Goal: Information Seeking & Learning: Learn about a topic

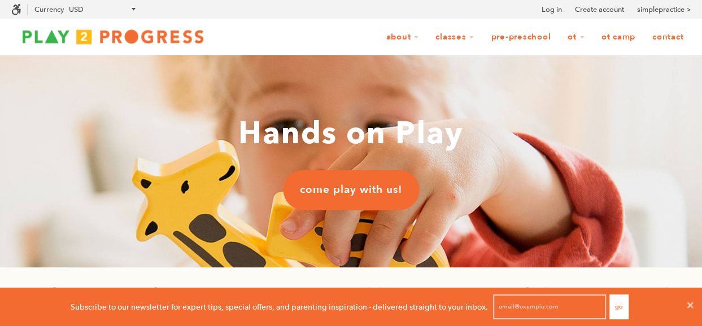
scroll to position [9, 9]
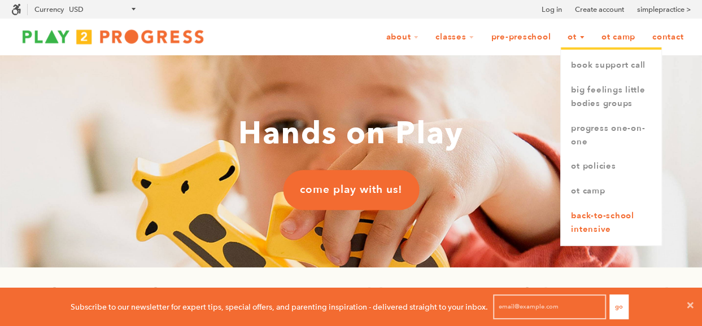
click at [581, 225] on link "Back-to-School Intensive" at bounding box center [611, 223] width 100 height 38
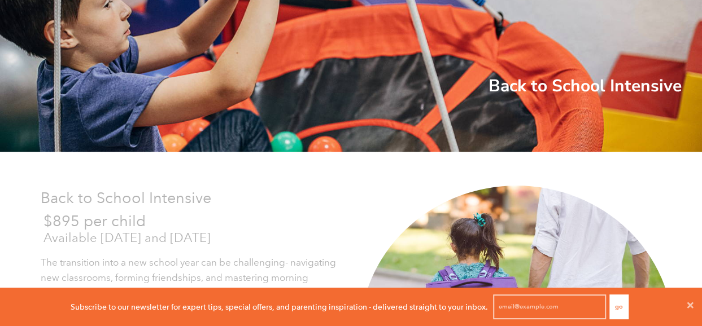
scroll to position [203, 0]
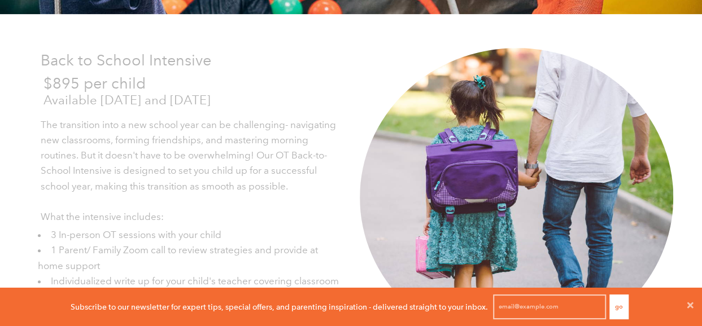
click at [616, 307] on button "Go" at bounding box center [618, 307] width 19 height 25
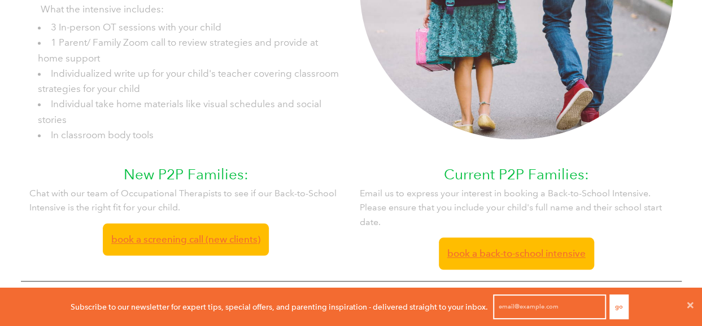
scroll to position [0, 0]
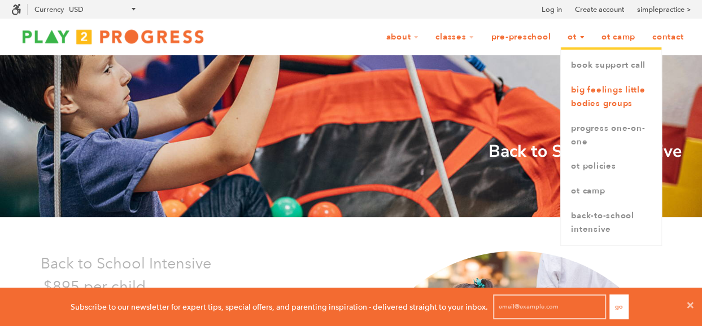
click at [580, 104] on link "Big Feelings Little Bodies Groups" at bounding box center [611, 97] width 100 height 38
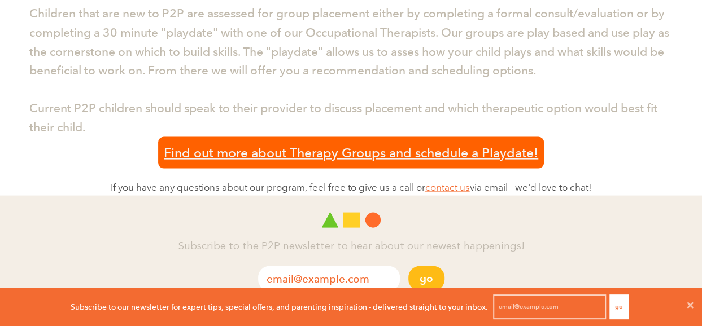
scroll to position [1039, 0]
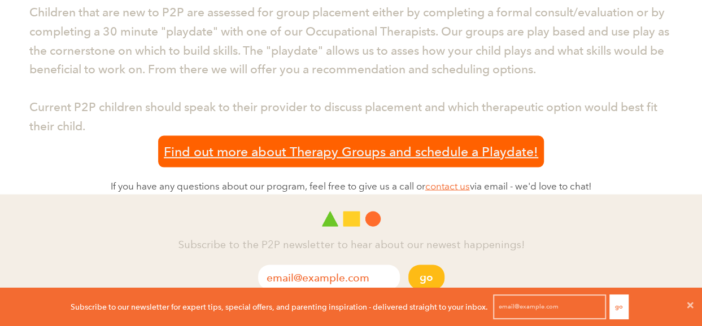
click at [517, 154] on span "Find out more about Therapy Groups and schedule a Playdate!" at bounding box center [351, 151] width 374 height 21
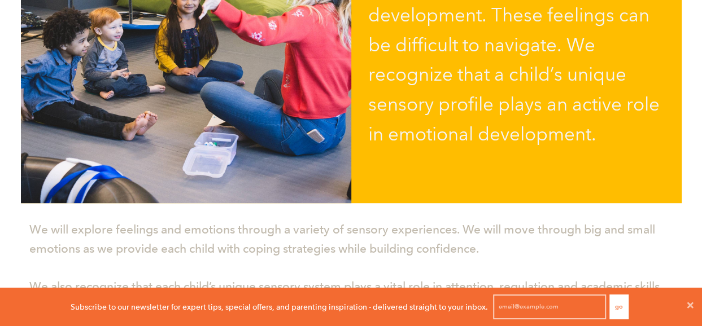
scroll to position [0, 0]
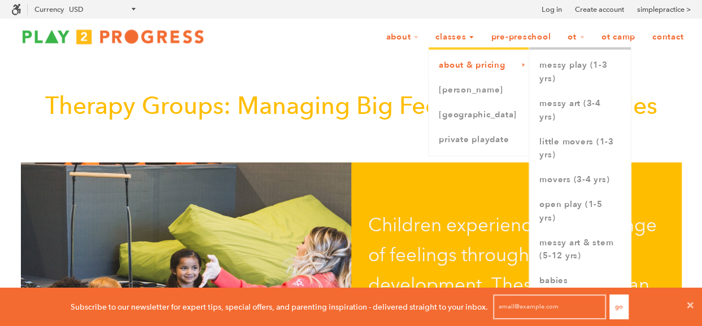
click at [454, 66] on link "About & Pricing" at bounding box center [478, 65] width 100 height 25
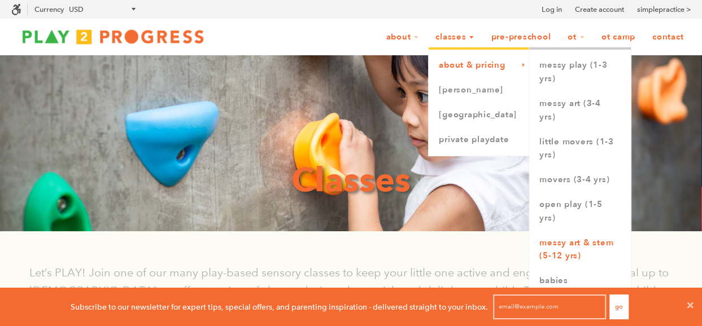
click at [554, 249] on link "Messy Art & STEM (5-12 yrs)" at bounding box center [580, 250] width 102 height 38
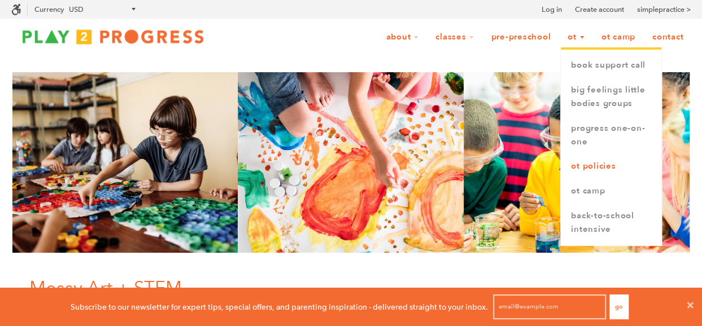
click at [577, 175] on link "OT Policies" at bounding box center [611, 166] width 100 height 25
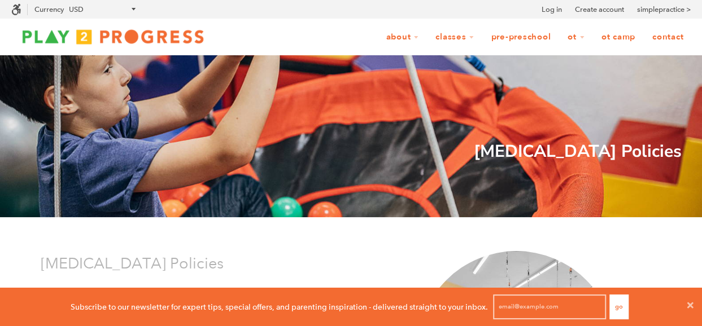
click at [616, 42] on link "OT Camp" at bounding box center [618, 37] width 49 height 21
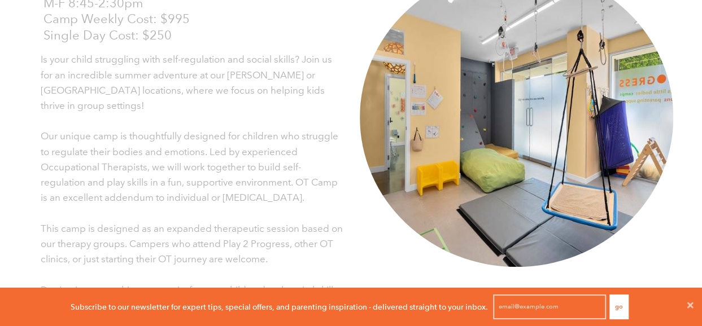
scroll to position [287, 0]
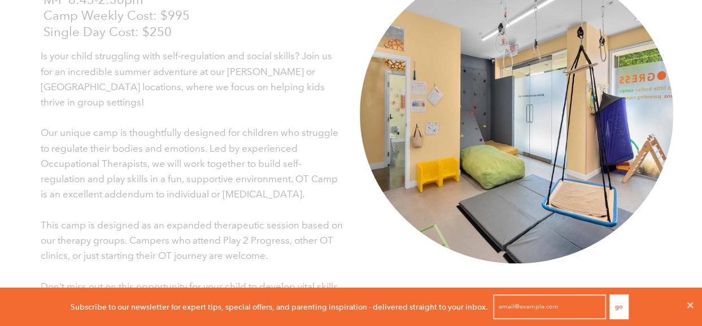
drag, startPoint x: 706, startPoint y: 23, endPoint x: 711, endPoint y: 54, distance: 31.6
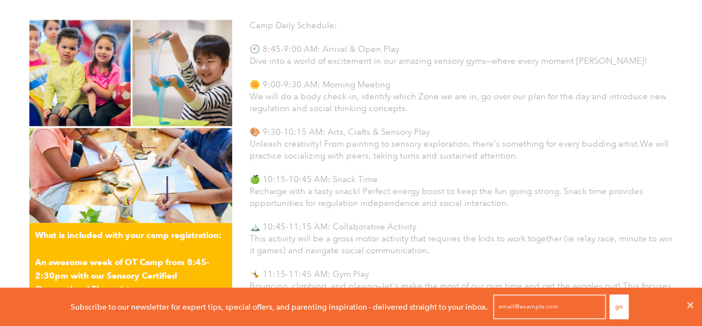
scroll to position [46, 0]
